Goal: Task Accomplishment & Management: Complete application form

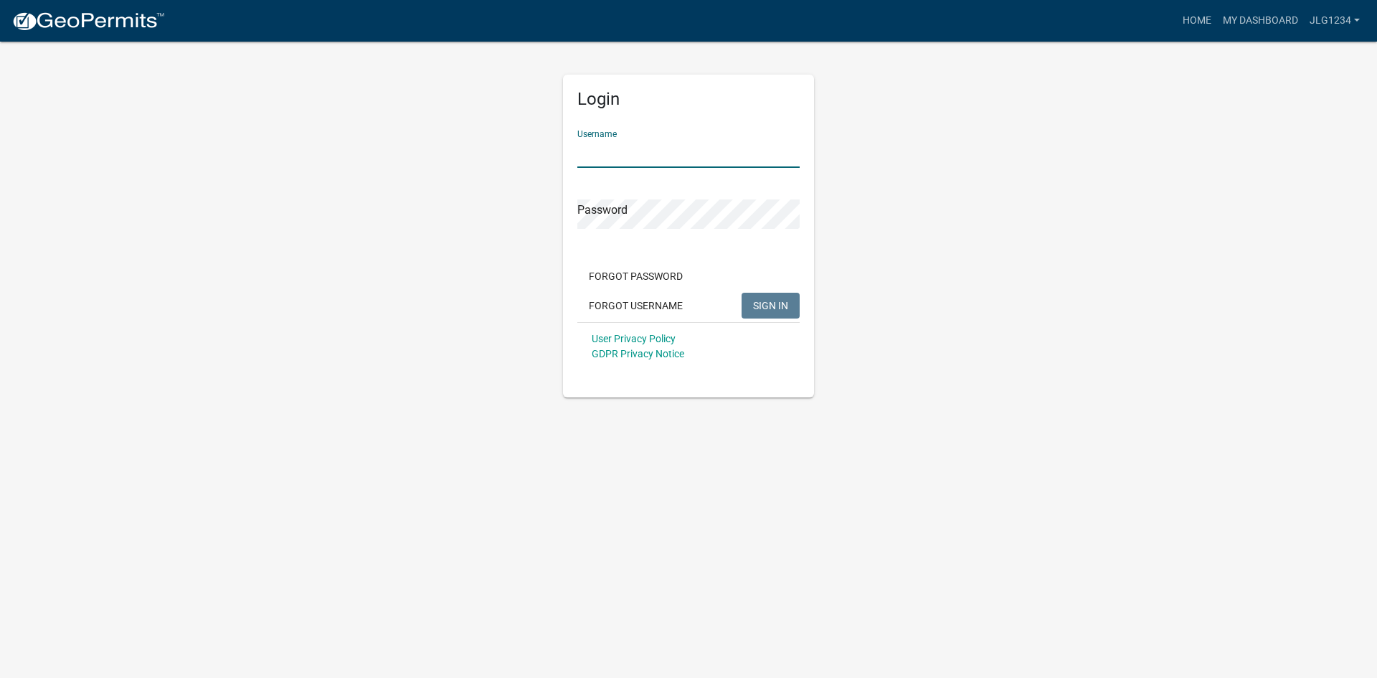
click at [689, 160] on input "Username" at bounding box center [688, 152] width 222 height 29
type input "jlg1234"
click at [742, 293] on button "SIGN IN" at bounding box center [771, 306] width 58 height 26
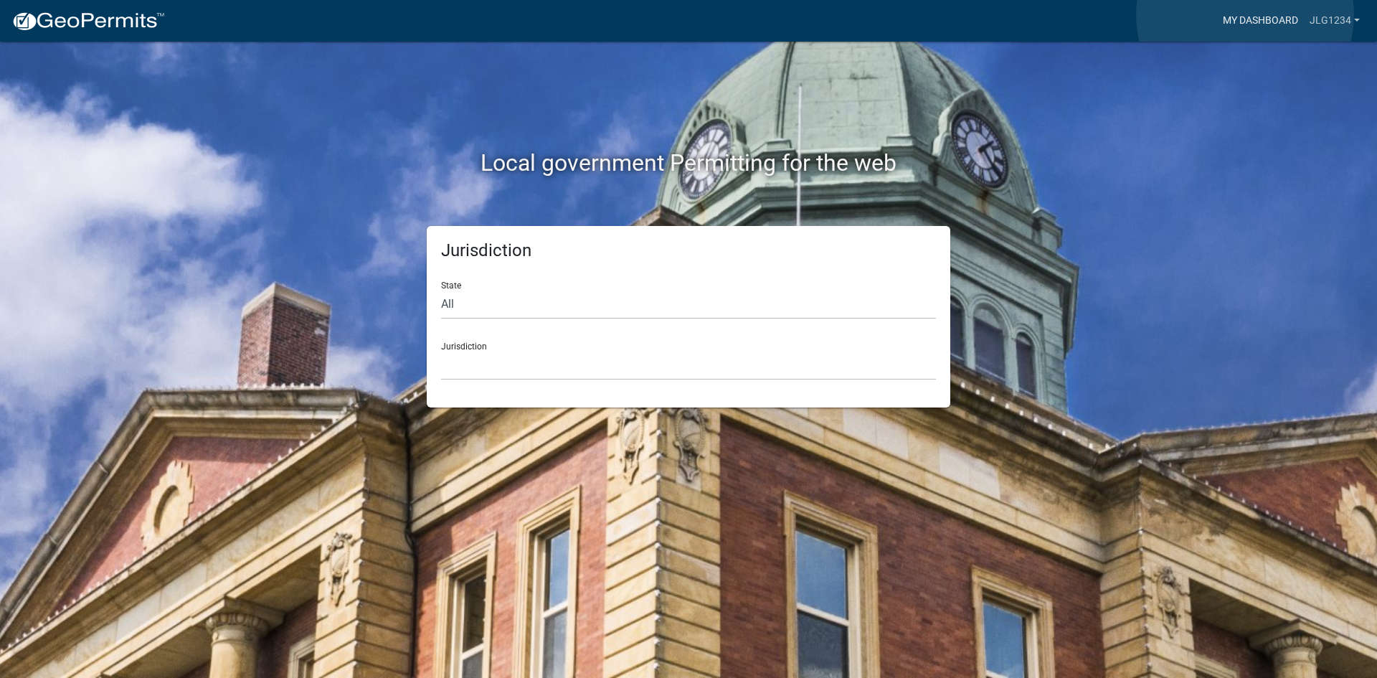
click at [1245, 15] on link "My Dashboard" at bounding box center [1260, 20] width 87 height 27
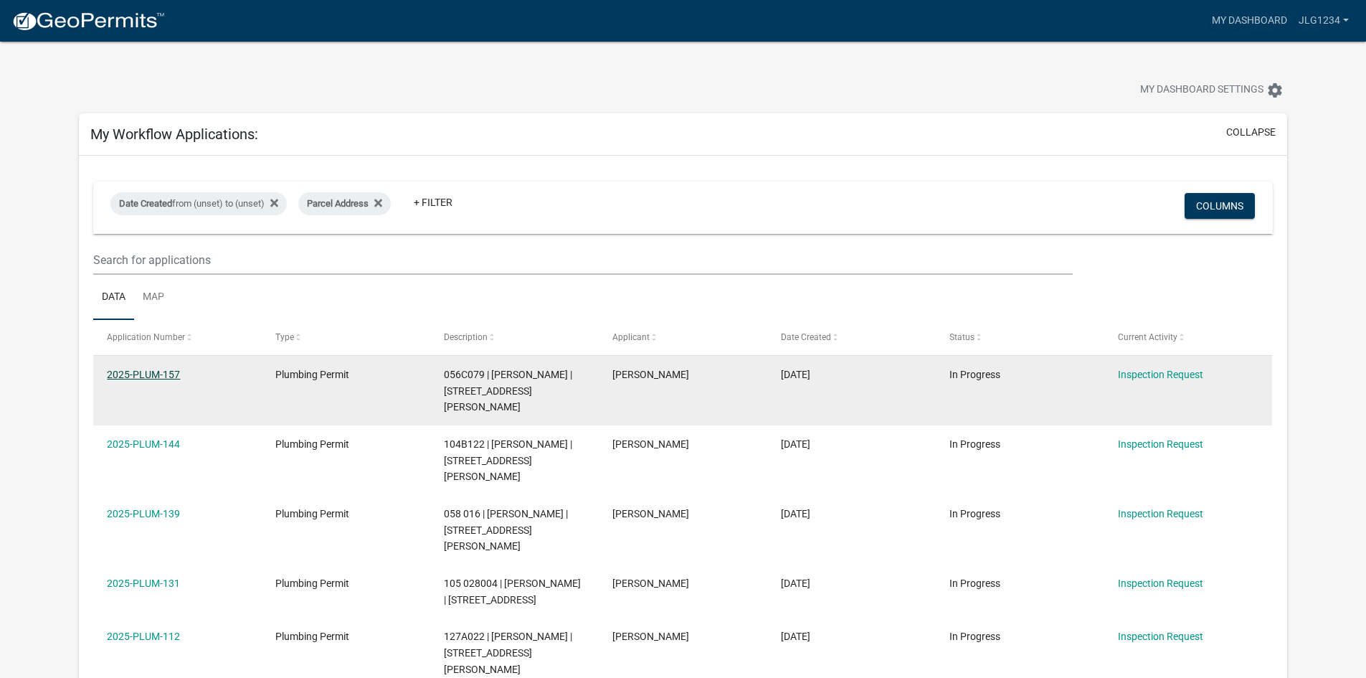
click at [148, 374] on link "2025-PLUM-157" at bounding box center [143, 374] width 73 height 11
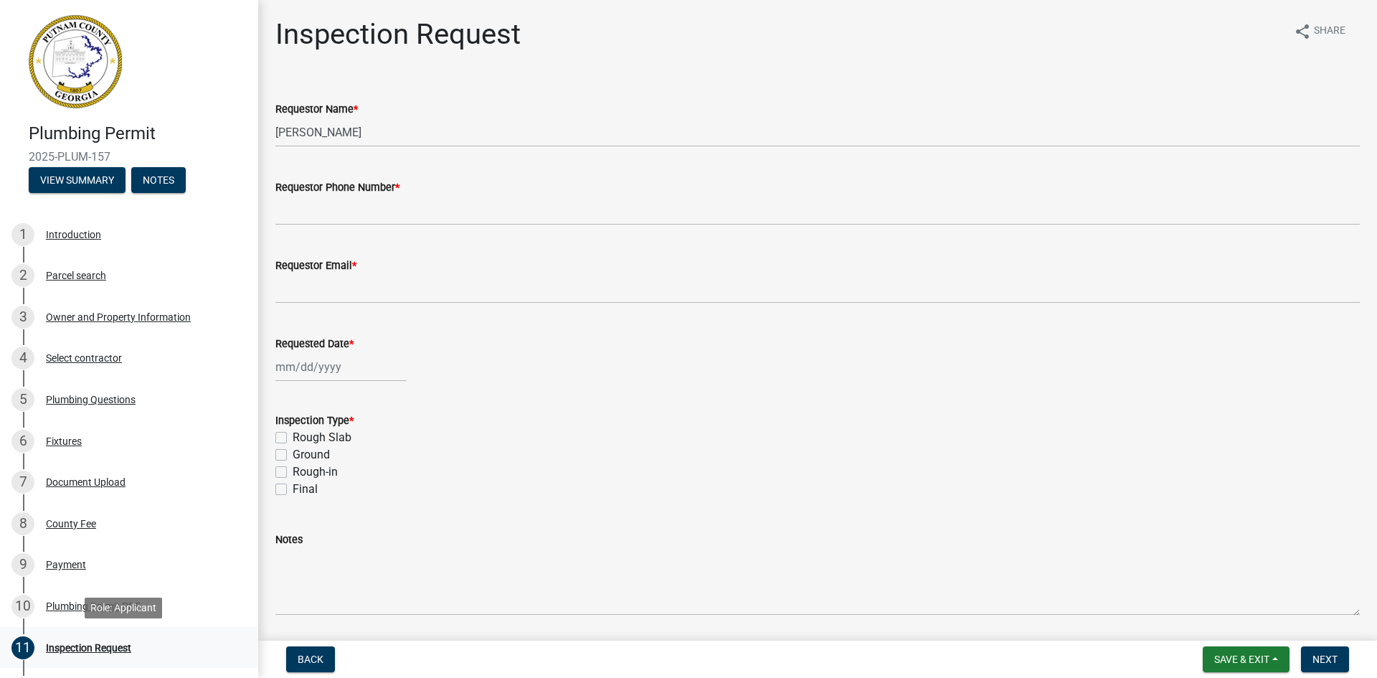
click at [91, 648] on div "Inspection Request" at bounding box center [88, 648] width 85 height 10
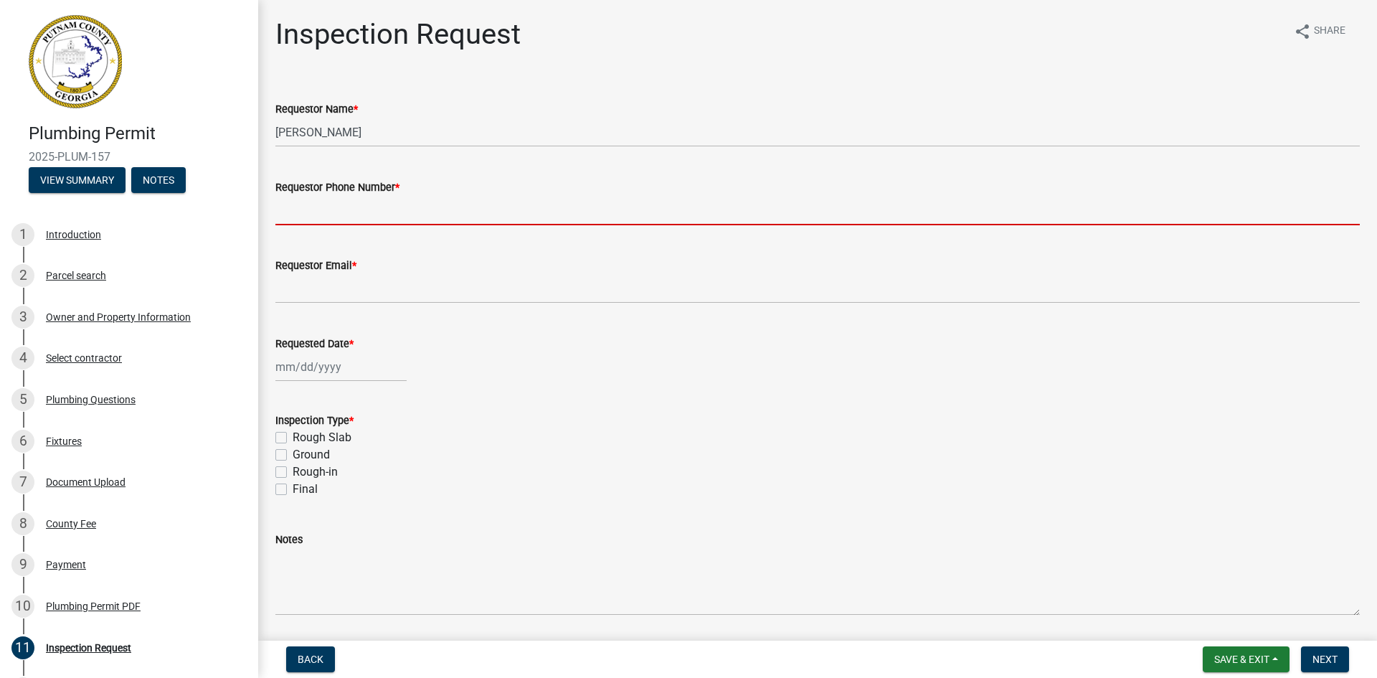
click at [379, 215] on input "Requestor Phone Number *" at bounding box center [817, 210] width 1085 height 29
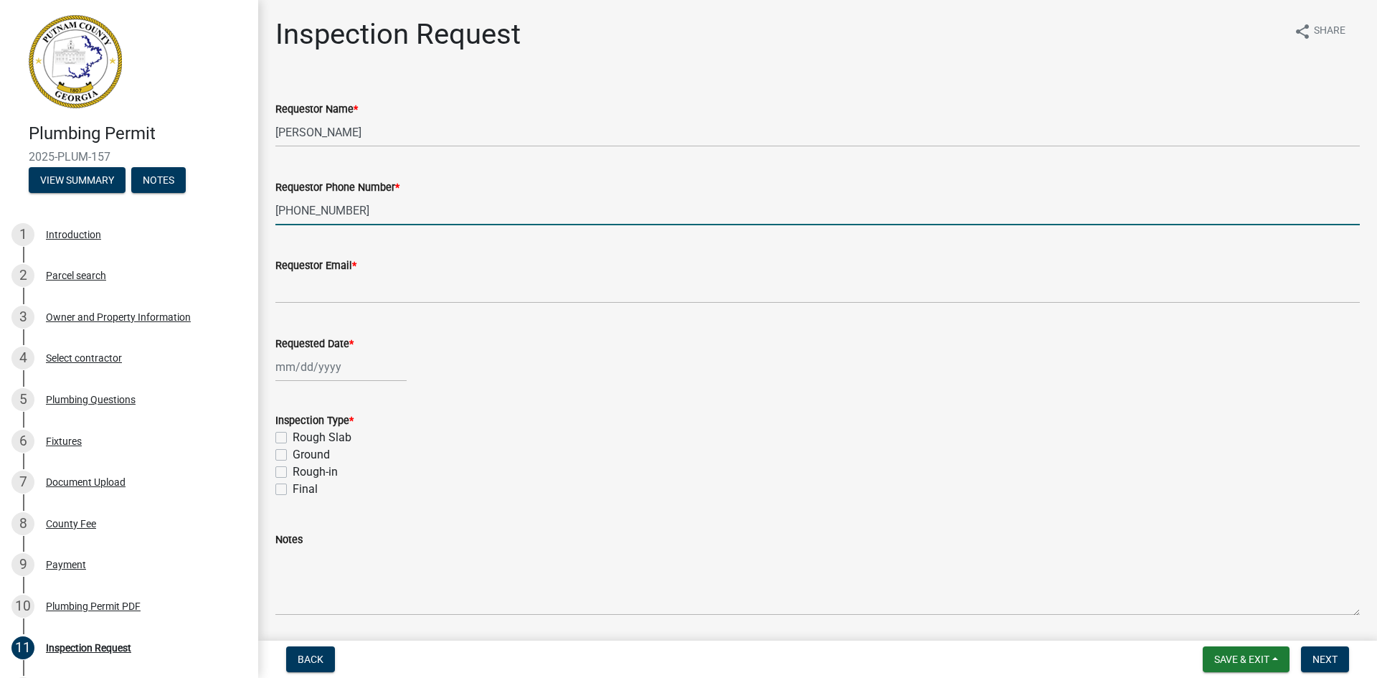
type input "[PHONE_NUMBER]"
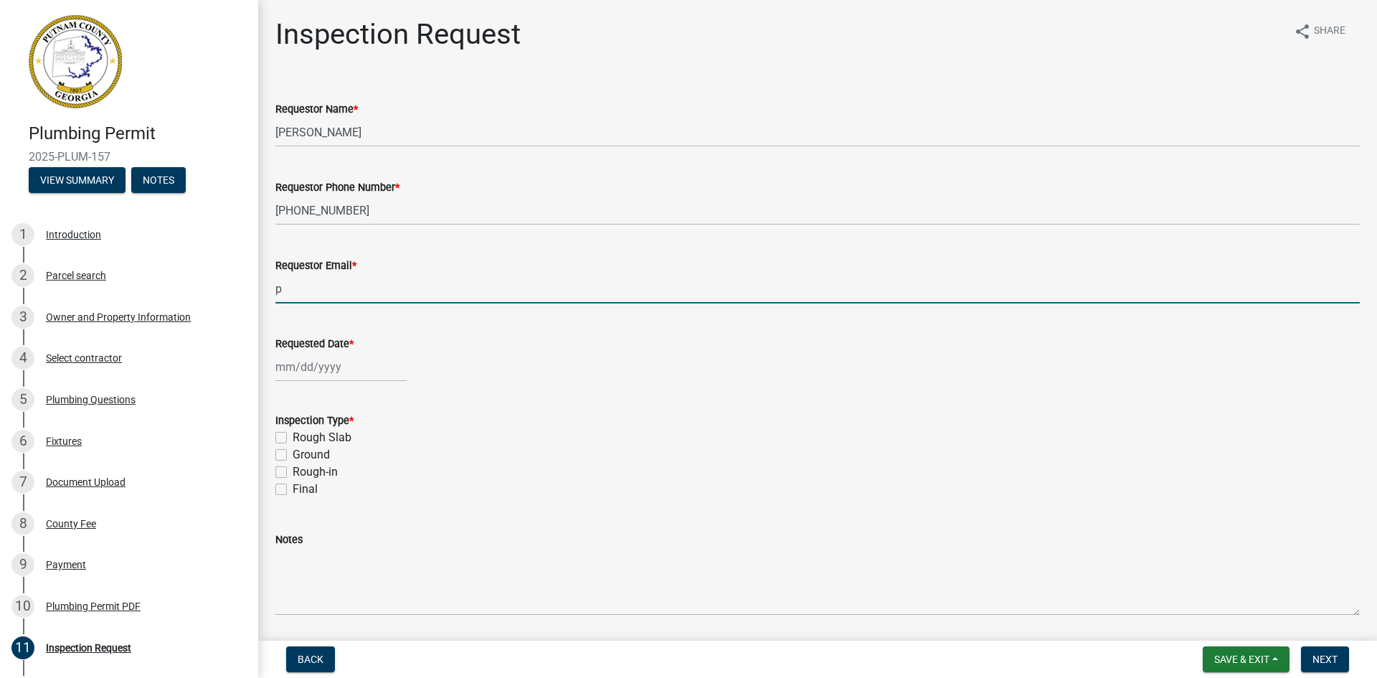
type input "[EMAIL_ADDRESS][DOMAIN_NAME]"
select select "8"
select select "2025"
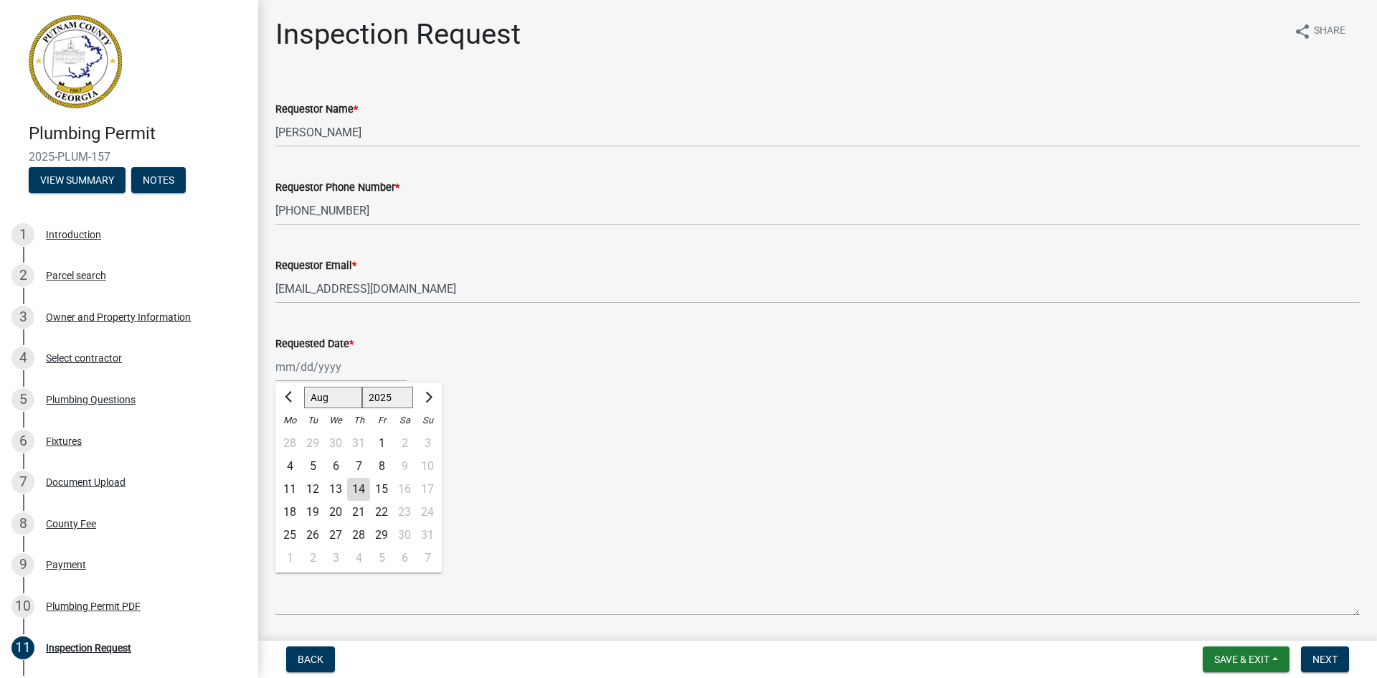
click at [382, 493] on div "15" at bounding box center [381, 489] width 23 height 23
type input "[DATE]"
click at [293, 440] on label "Rough Slab" at bounding box center [322, 437] width 59 height 17
click at [293, 438] on input "Rough Slab" at bounding box center [297, 433] width 9 height 9
checkbox input "true"
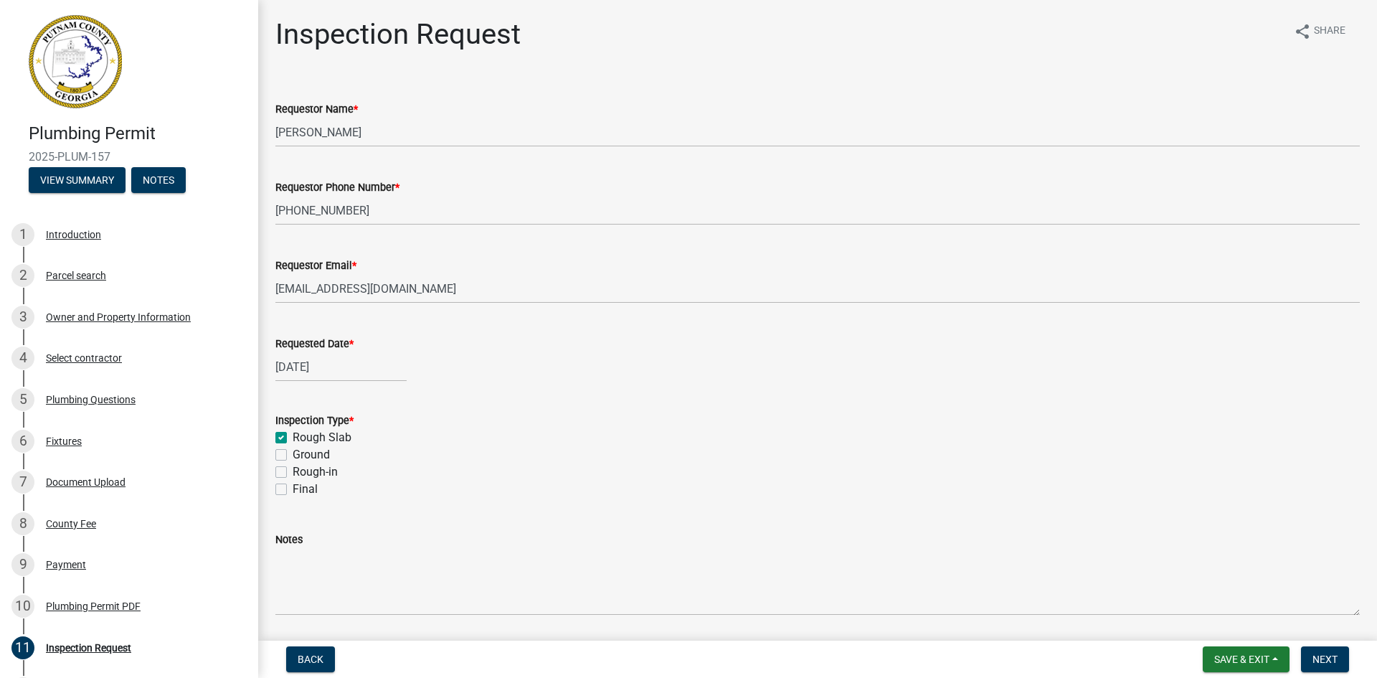
checkbox input "false"
click at [1329, 659] on span "Next" at bounding box center [1325, 658] width 25 height 11
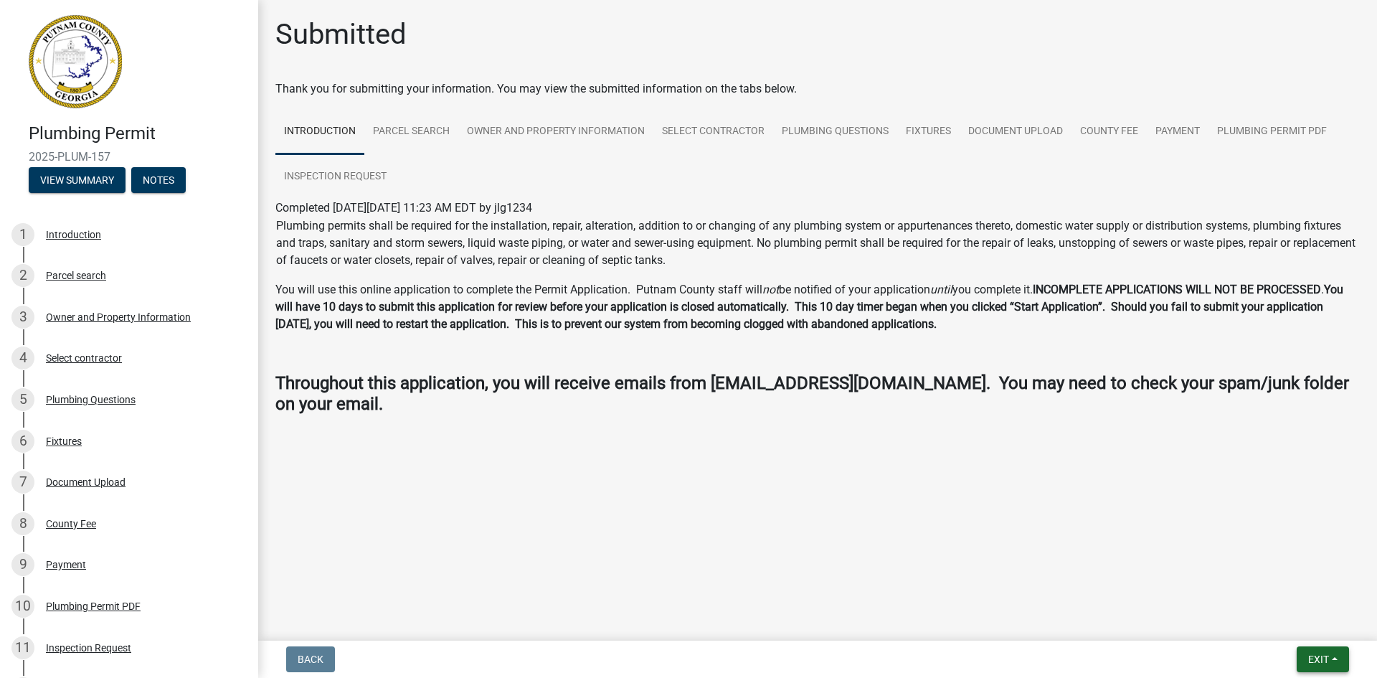
click at [1324, 666] on button "Exit" at bounding box center [1323, 659] width 52 height 26
click at [1300, 619] on button "Save & Exit" at bounding box center [1291, 622] width 115 height 34
